Goal: Navigation & Orientation: Go to known website

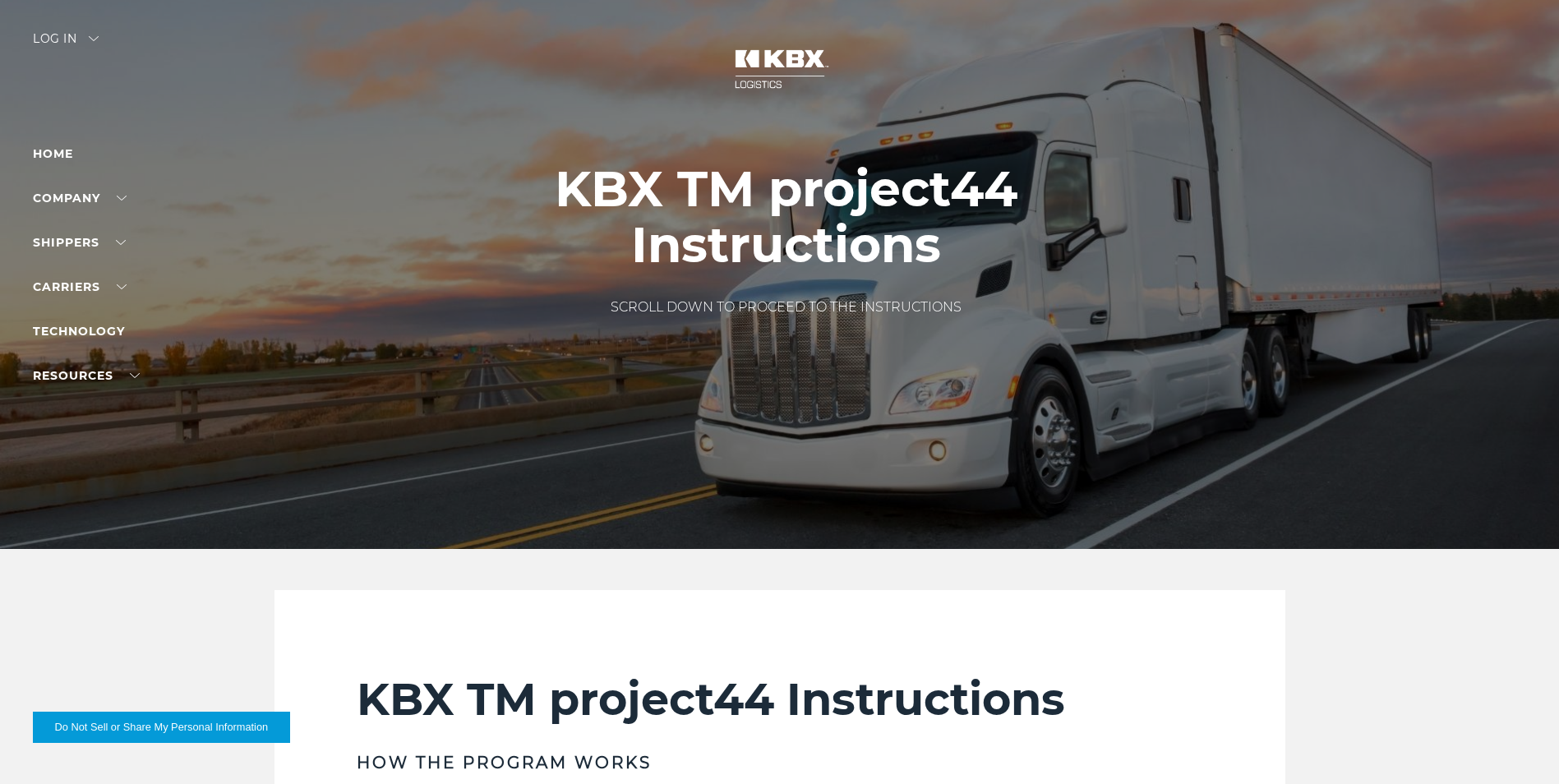
click at [86, 36] on div "Log in" at bounding box center [66, 44] width 66 height 24
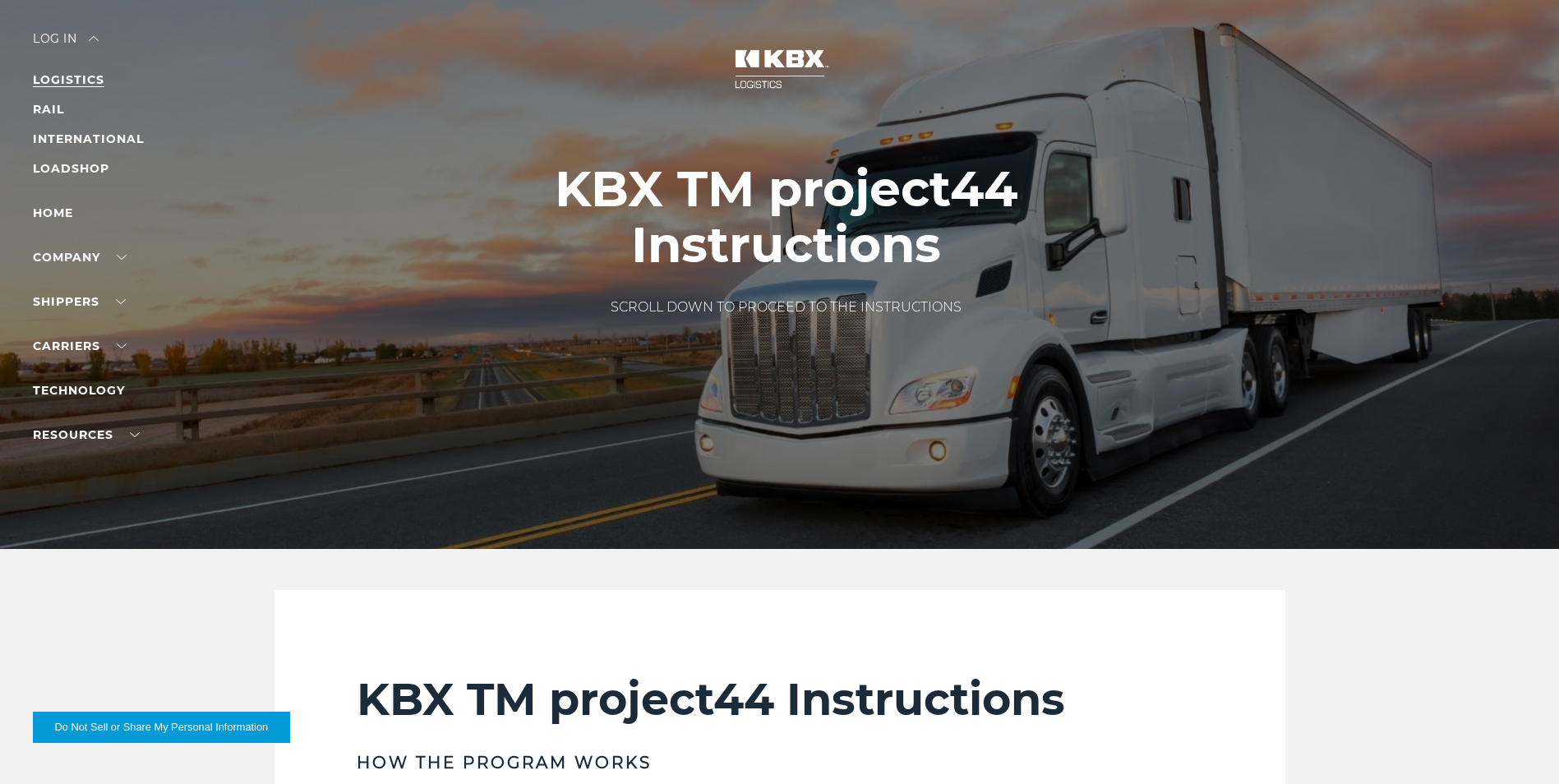
click at [59, 83] on link "LOGISTICS" at bounding box center [68, 80] width 71 height 15
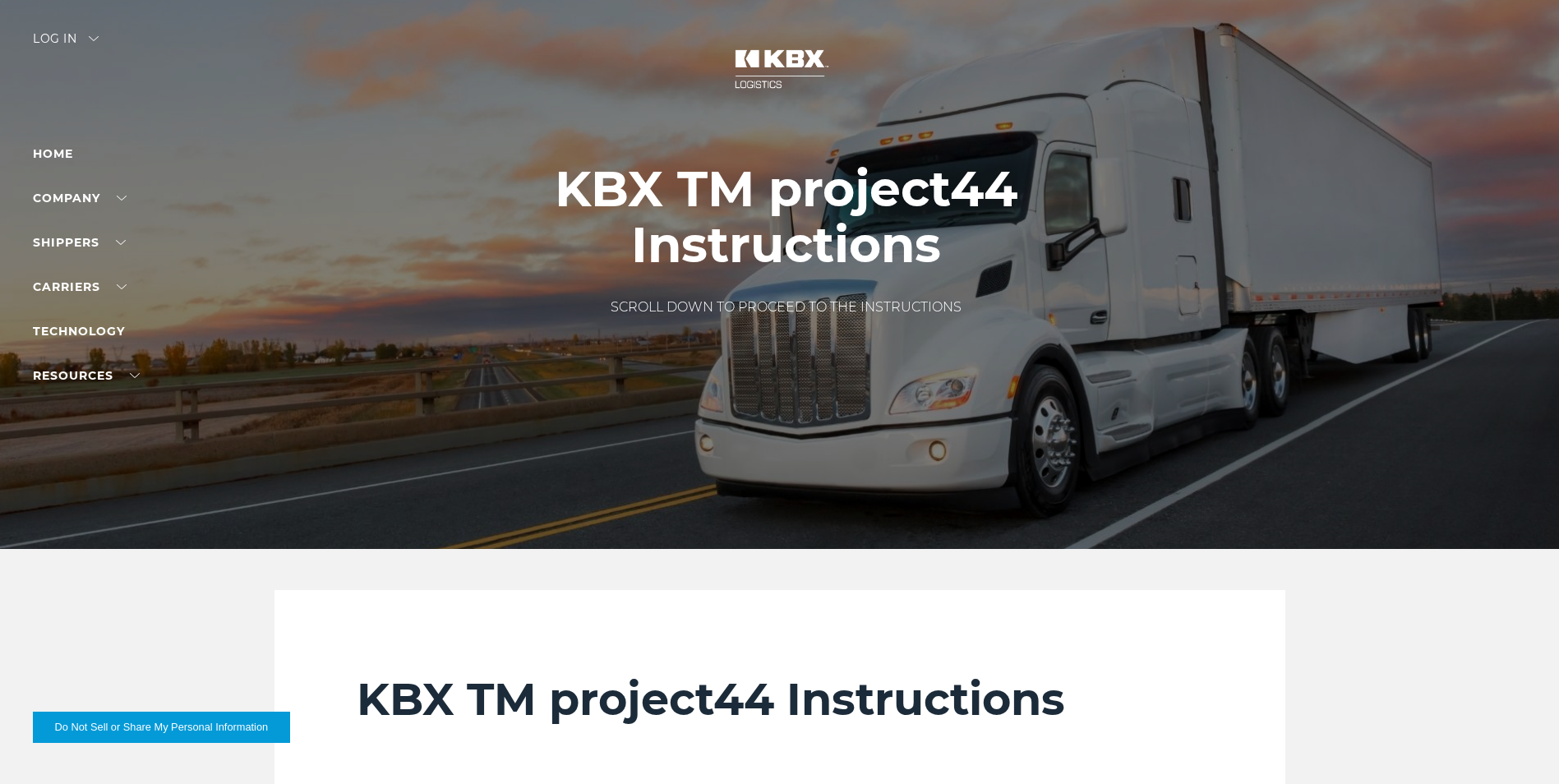
click at [48, 38] on div "Log in" at bounding box center [66, 44] width 66 height 24
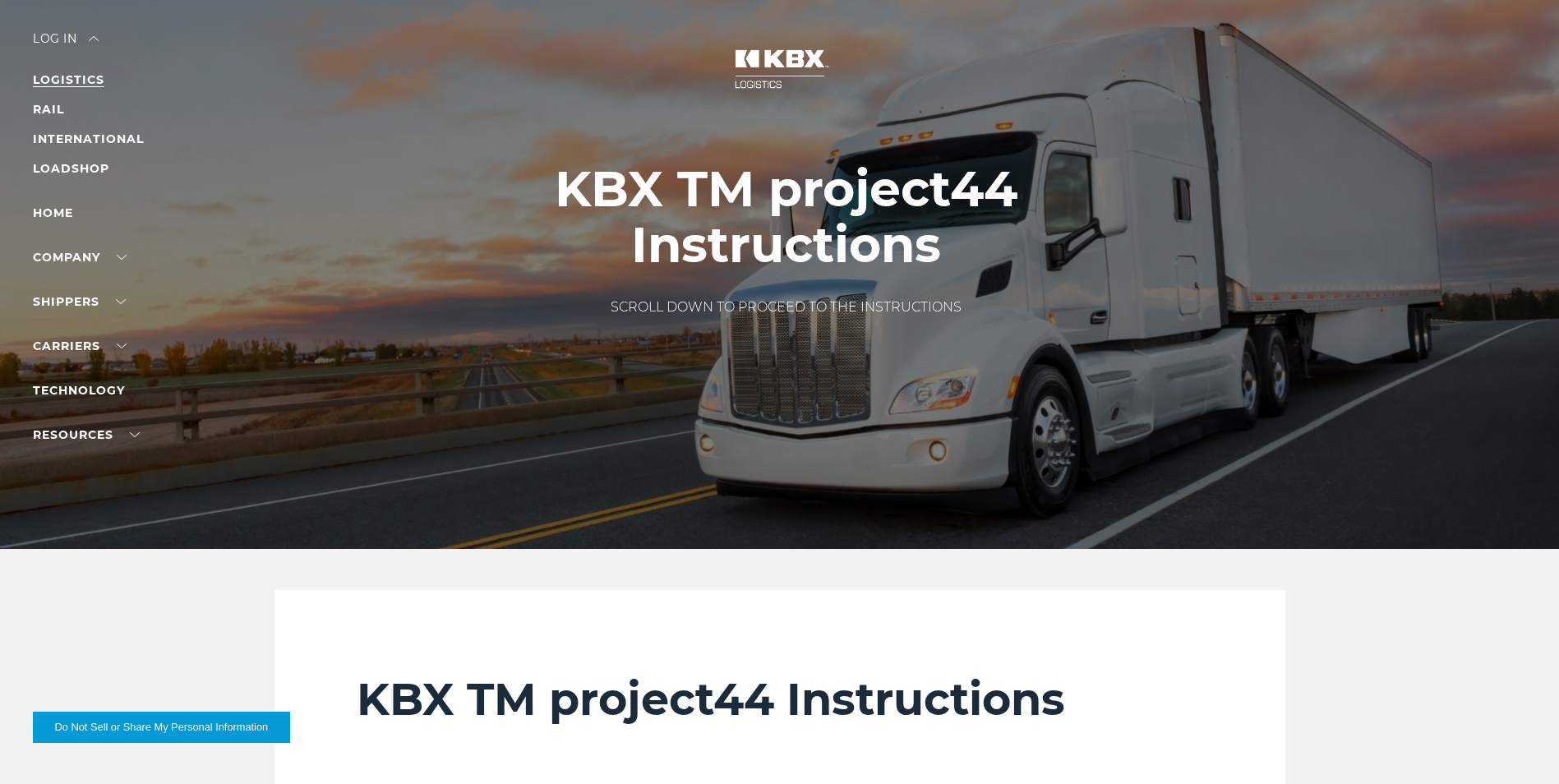
click at [61, 80] on link "LOGISTICS" at bounding box center [68, 80] width 71 height 15
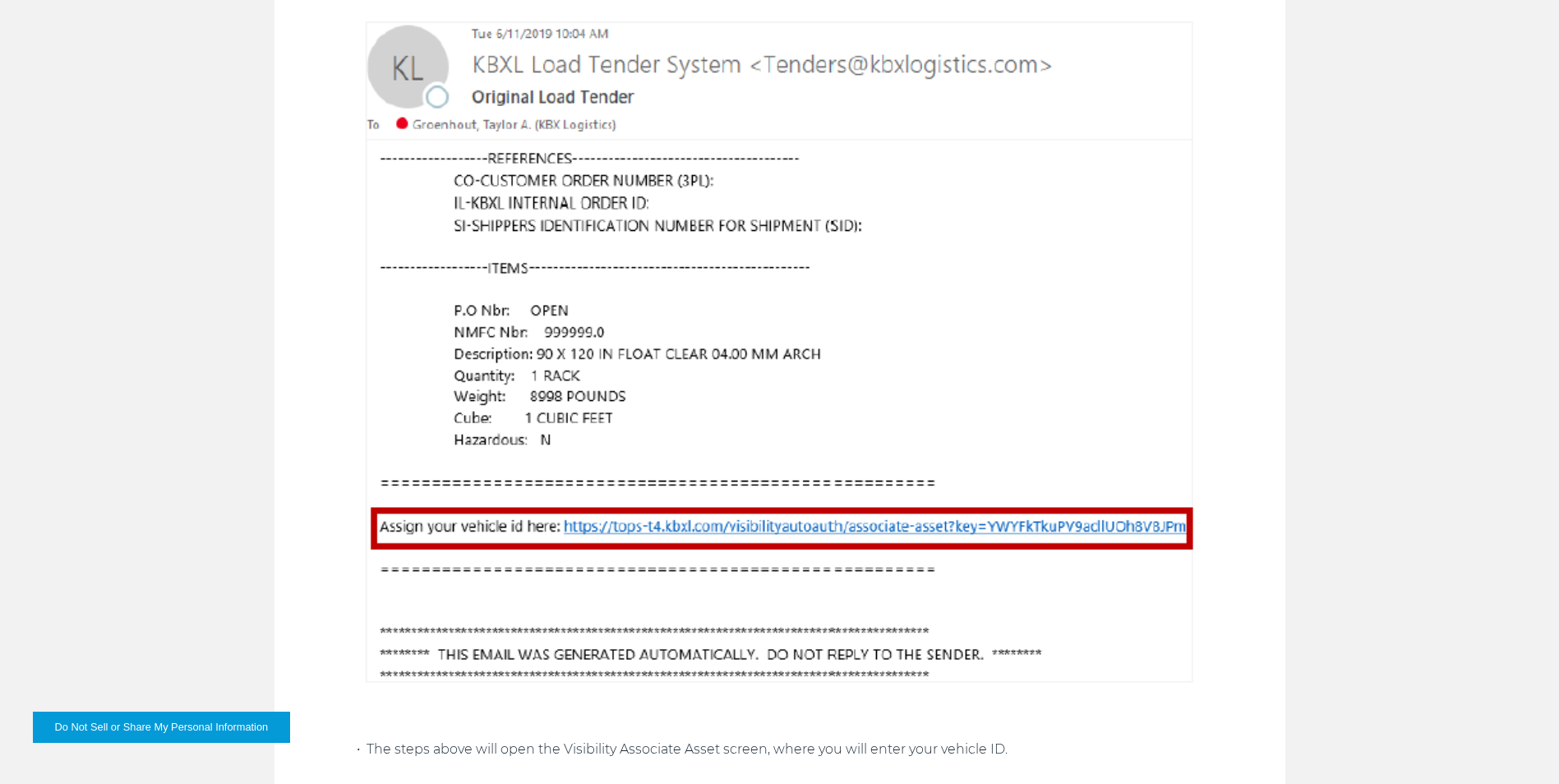
scroll to position [1644, 0]
